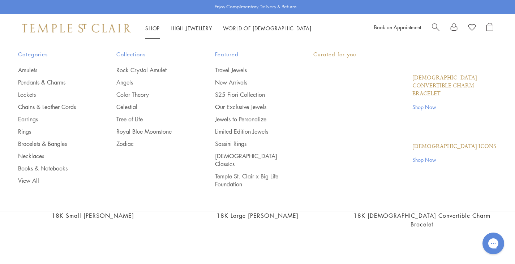
click at [154, 33] on li "Shop Shop Categories Amulets Pendants & Charms Lockets Chains & Leather Cords E…" at bounding box center [152, 28] width 14 height 9
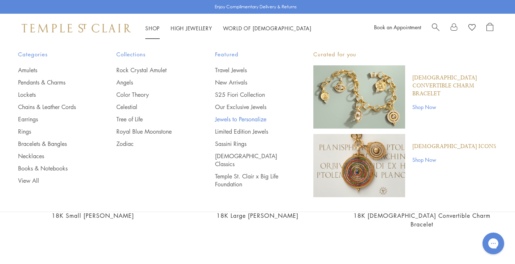
click at [235, 120] on link "Jewels to Personalize" at bounding box center [249, 119] width 69 height 8
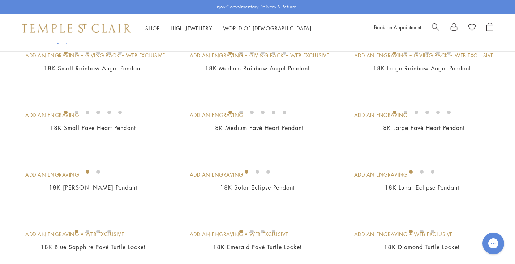
scroll to position [406, 0]
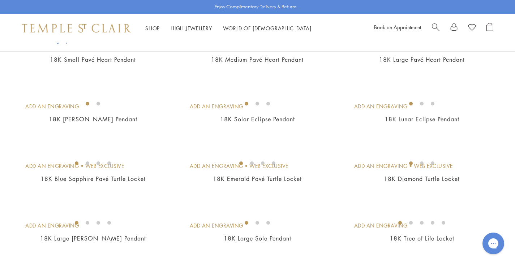
scroll to position [474, 0]
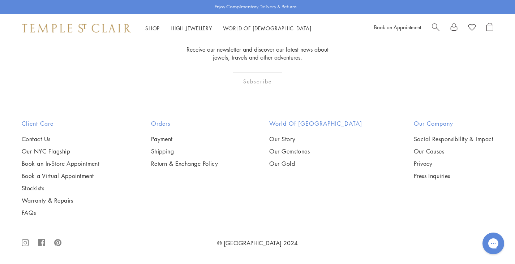
scroll to position [1967, 0]
